Goal: Find specific page/section: Find specific page/section

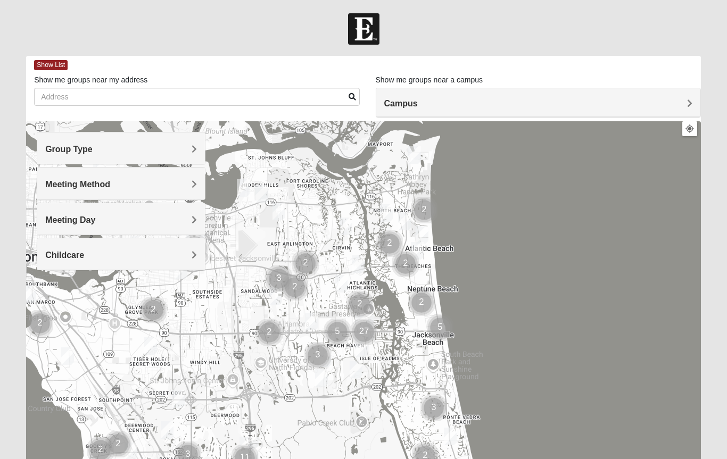
click at [694, 102] on div "Campus" at bounding box center [538, 102] width 324 height 29
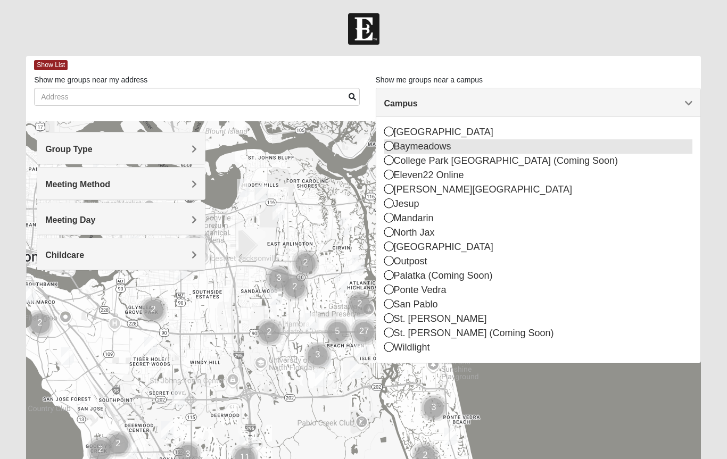
click at [390, 147] on icon at bounding box center [389, 146] width 10 height 10
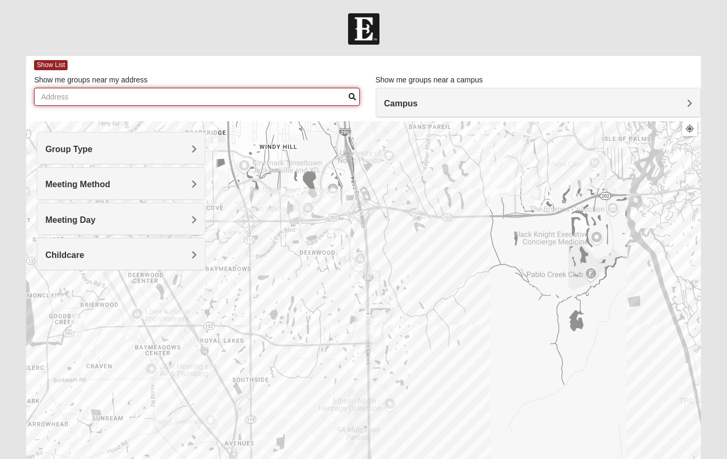
click at [190, 97] on input "Show me groups near my address" at bounding box center [196, 97] width 325 height 18
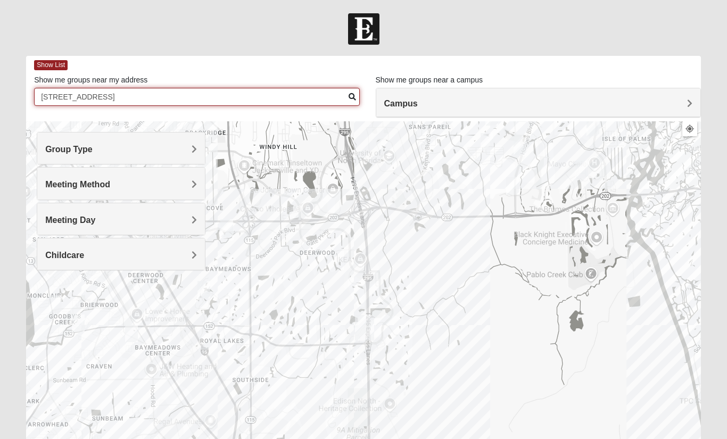
type input "[STREET_ADDRESS]"
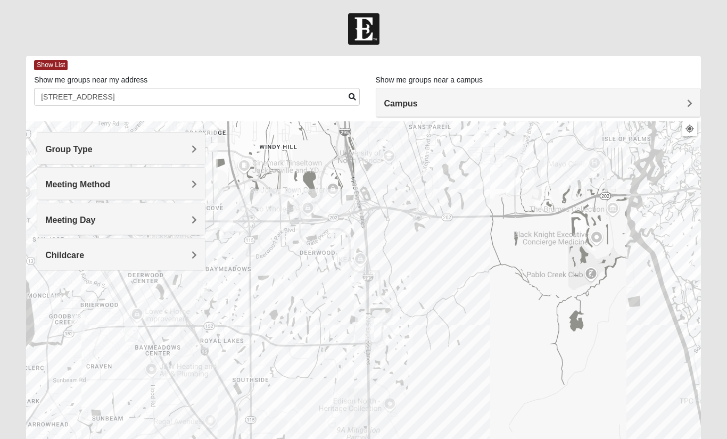
click at [198, 144] on div "Group Type" at bounding box center [121, 147] width 168 height 31
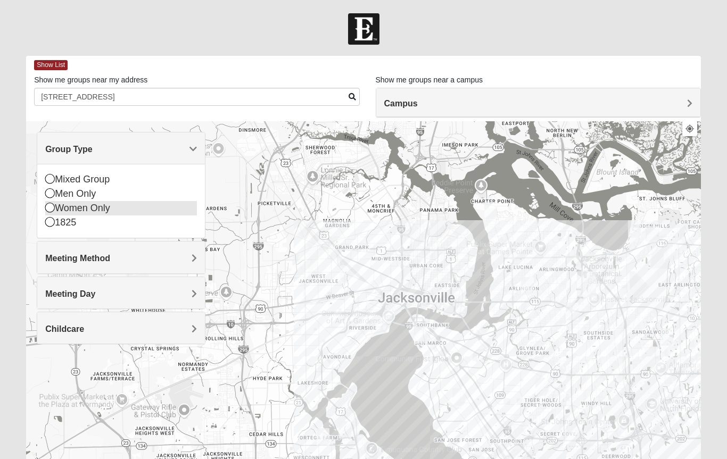
click at [116, 206] on div "Women Only" at bounding box center [121, 208] width 152 height 14
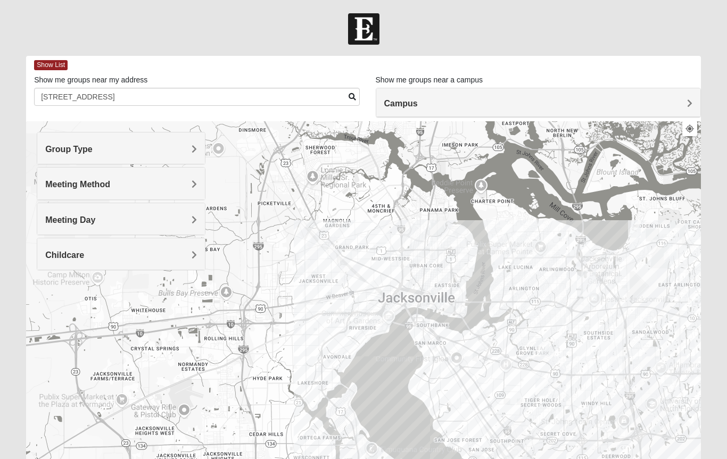
click at [110, 188] on span "Meeting Method" at bounding box center [77, 184] width 65 height 9
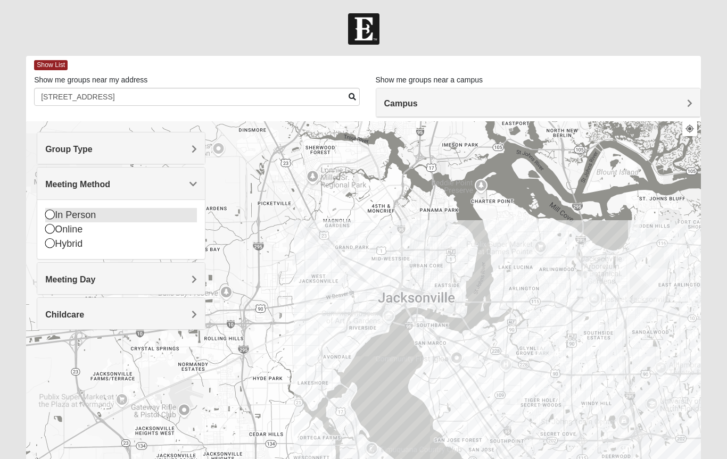
click at [93, 212] on div "In Person" at bounding box center [121, 215] width 152 height 14
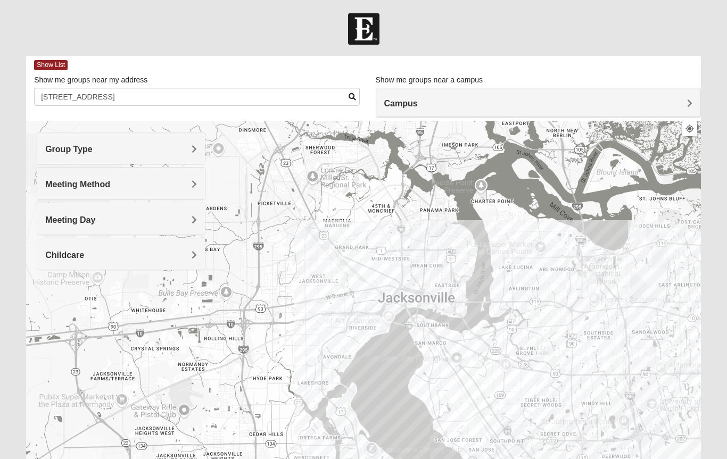
click at [197, 226] on div "Meeting Day" at bounding box center [121, 218] width 168 height 31
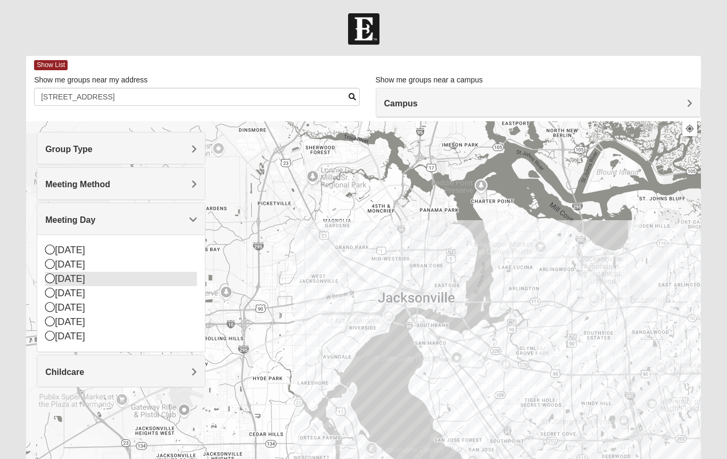
click at [49, 280] on icon at bounding box center [50, 278] width 10 height 10
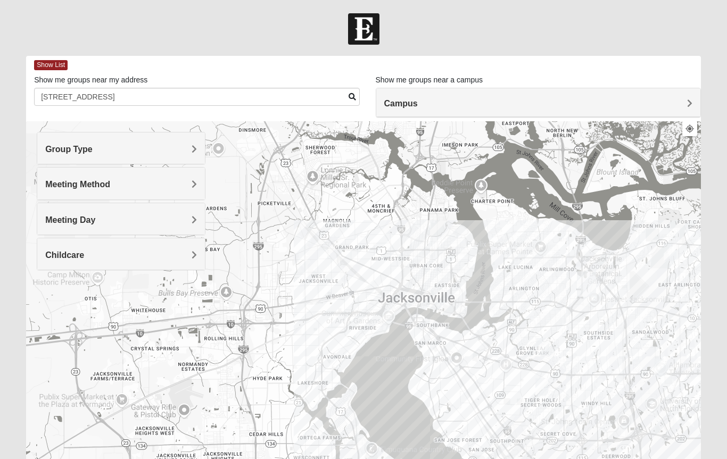
click at [47, 295] on div at bounding box center [363, 334] width 674 height 426
click at [50, 226] on div "Meeting Day" at bounding box center [121, 218] width 168 height 31
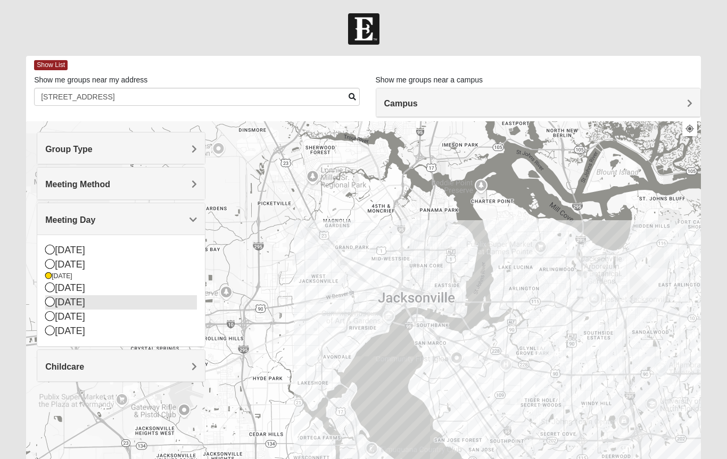
click at [45, 304] on icon at bounding box center [50, 302] width 10 height 10
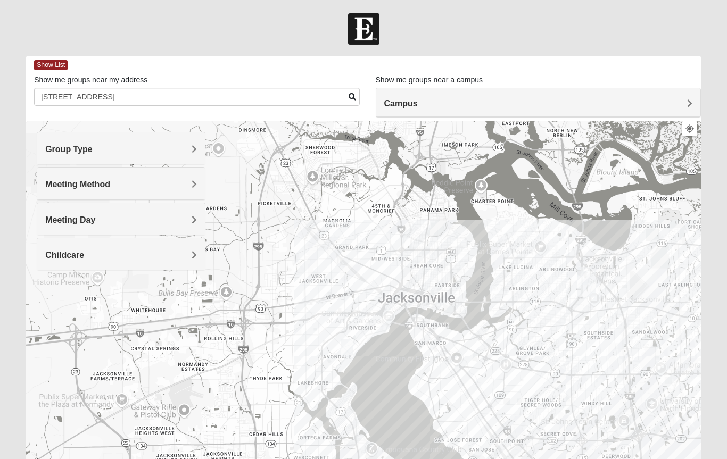
click at [118, 257] on h4 "Childcare" at bounding box center [121, 255] width 152 height 10
click at [59, 298] on div "No" at bounding box center [121, 300] width 152 height 14
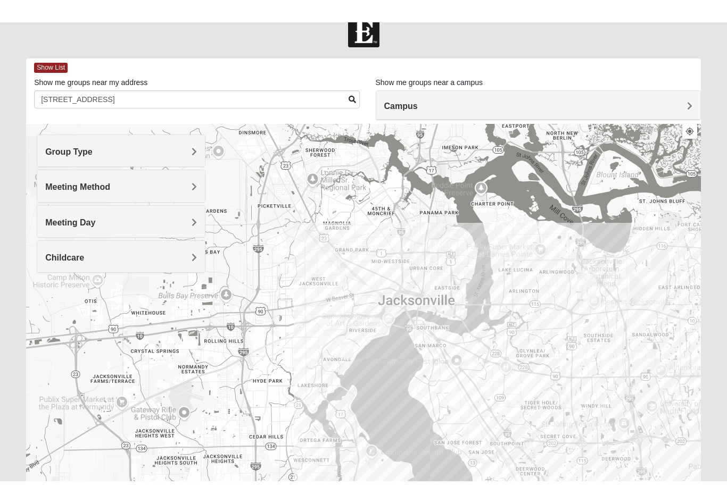
scroll to position [18, 0]
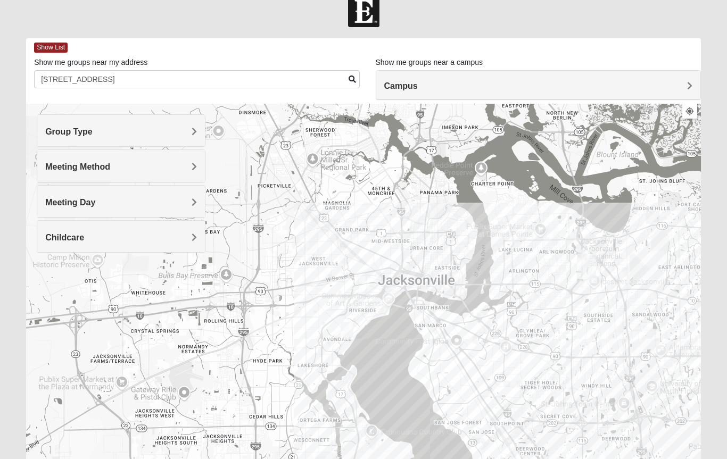
click at [692, 84] on div "Campus" at bounding box center [538, 85] width 324 height 29
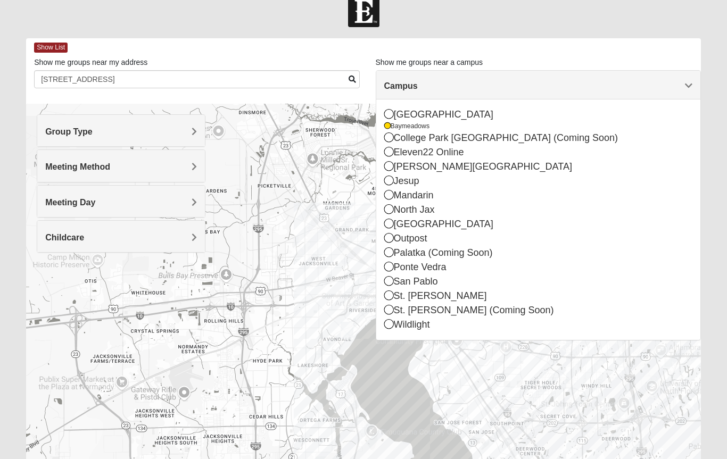
click at [649, 389] on div at bounding box center [363, 317] width 674 height 426
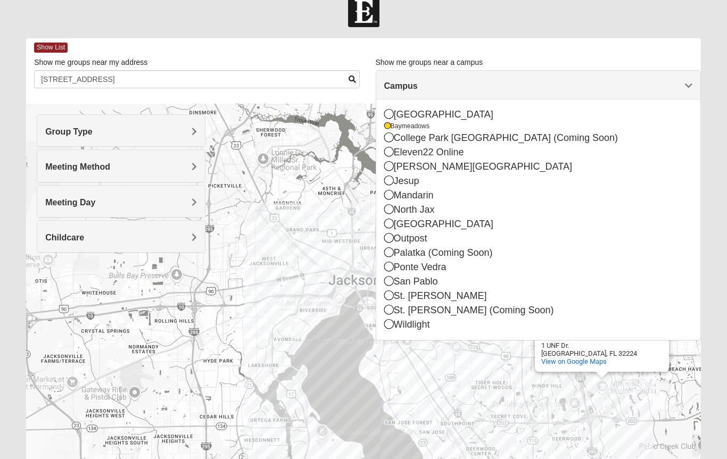
click at [348, 377] on div "[GEOGRAPHIC_DATA][US_STATE][US_STATE] [STREET_ADDRESS] View on Google Maps" at bounding box center [363, 317] width 674 height 426
click at [489, 389] on div "[GEOGRAPHIC_DATA][US_STATE][US_STATE] [STREET_ADDRESS] View on Google Maps" at bounding box center [363, 317] width 674 height 426
click at [511, 368] on div "[GEOGRAPHIC_DATA][US_STATE][US_STATE] [STREET_ADDRESS] View on Google Maps" at bounding box center [363, 317] width 674 height 426
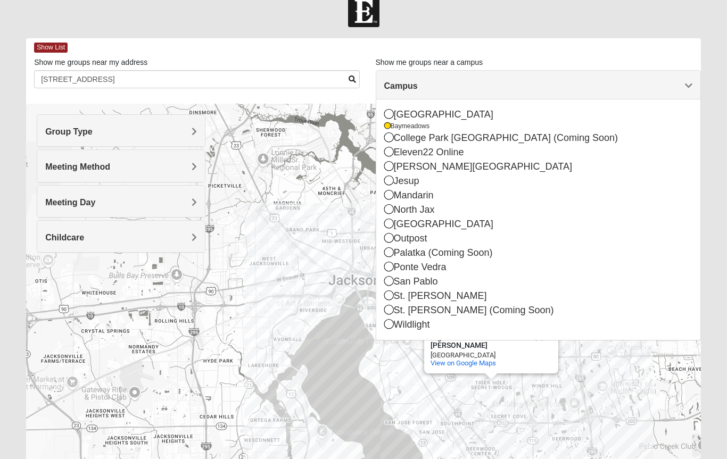
click at [418, 85] on span "Campus" at bounding box center [401, 85] width 34 height 9
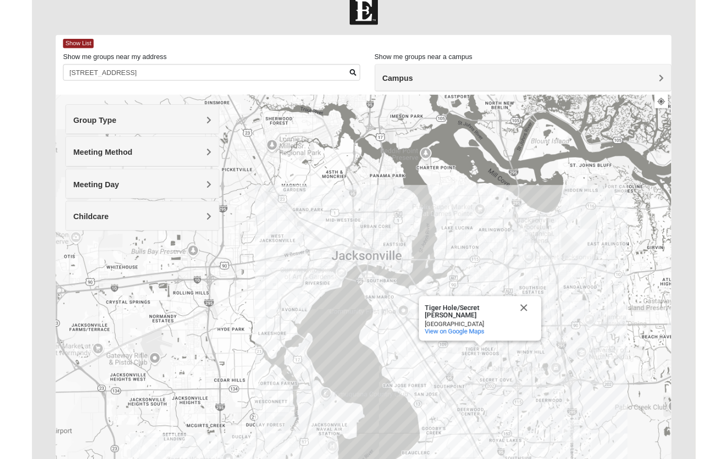
scroll to position [21, 0]
